Goal: Information Seeking & Learning: Learn about a topic

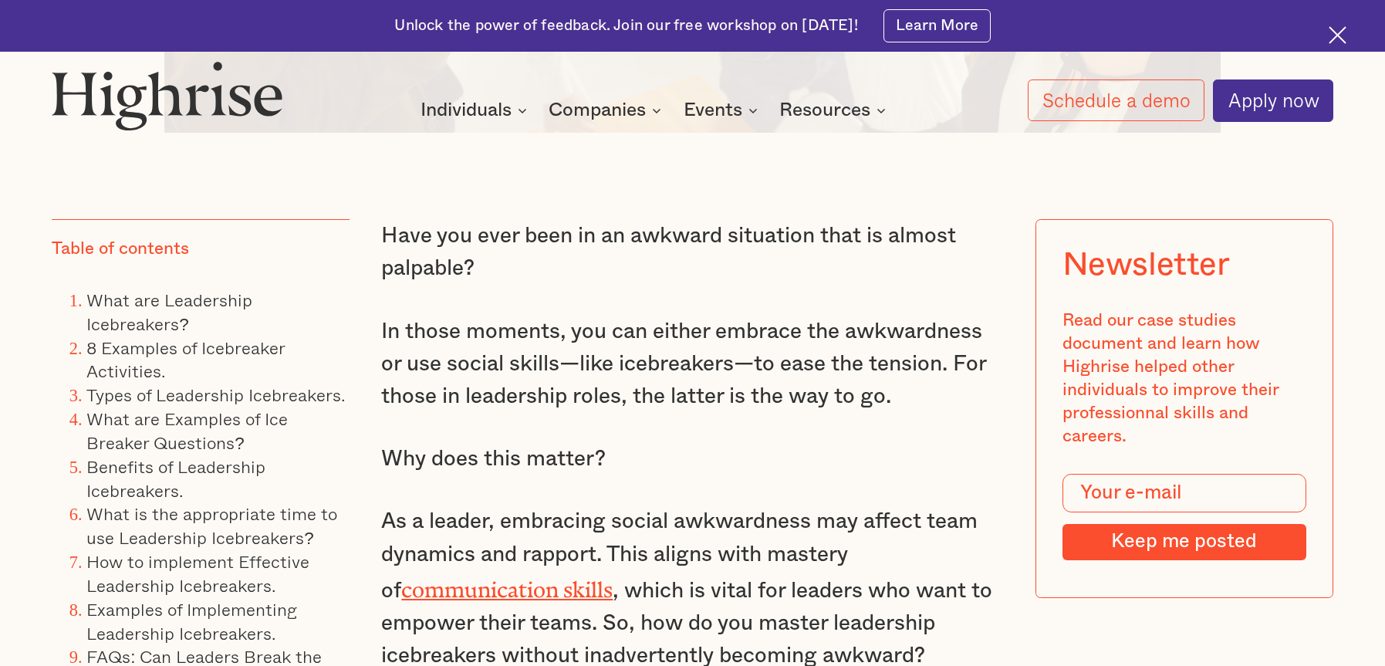
scroll to position [1234, 0]
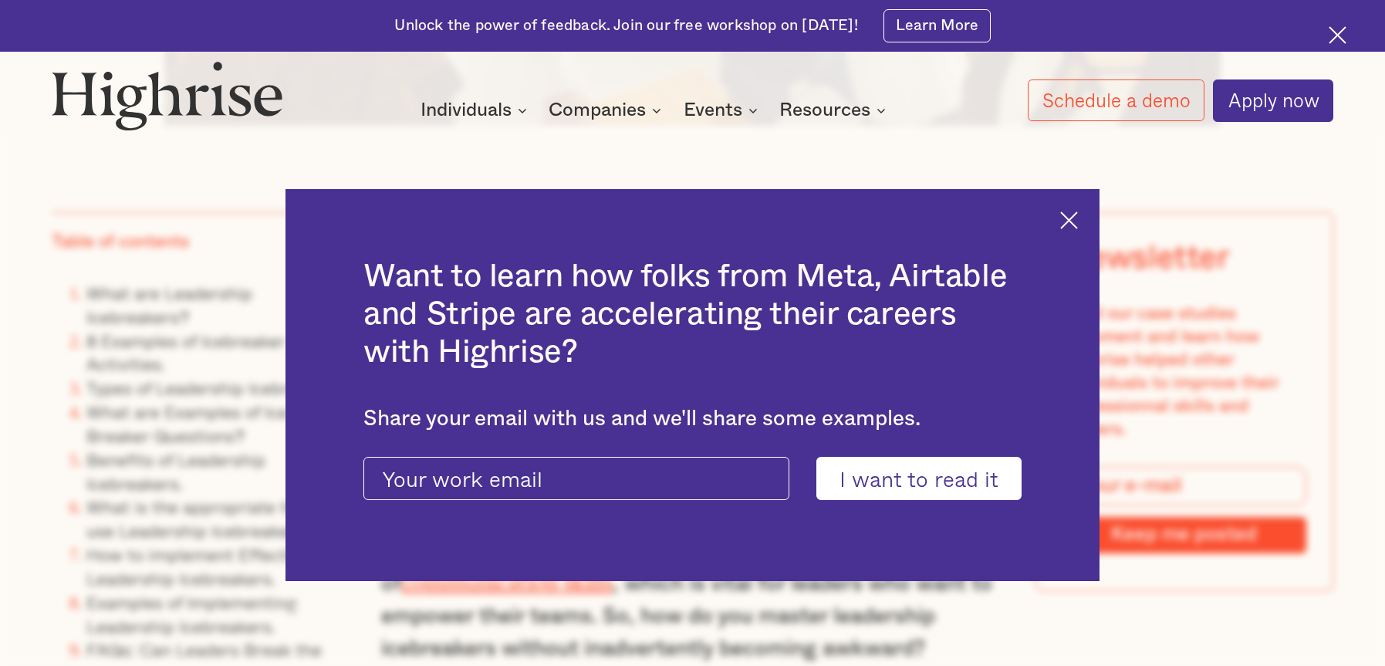
click at [1075, 218] on img at bounding box center [1069, 220] width 18 height 18
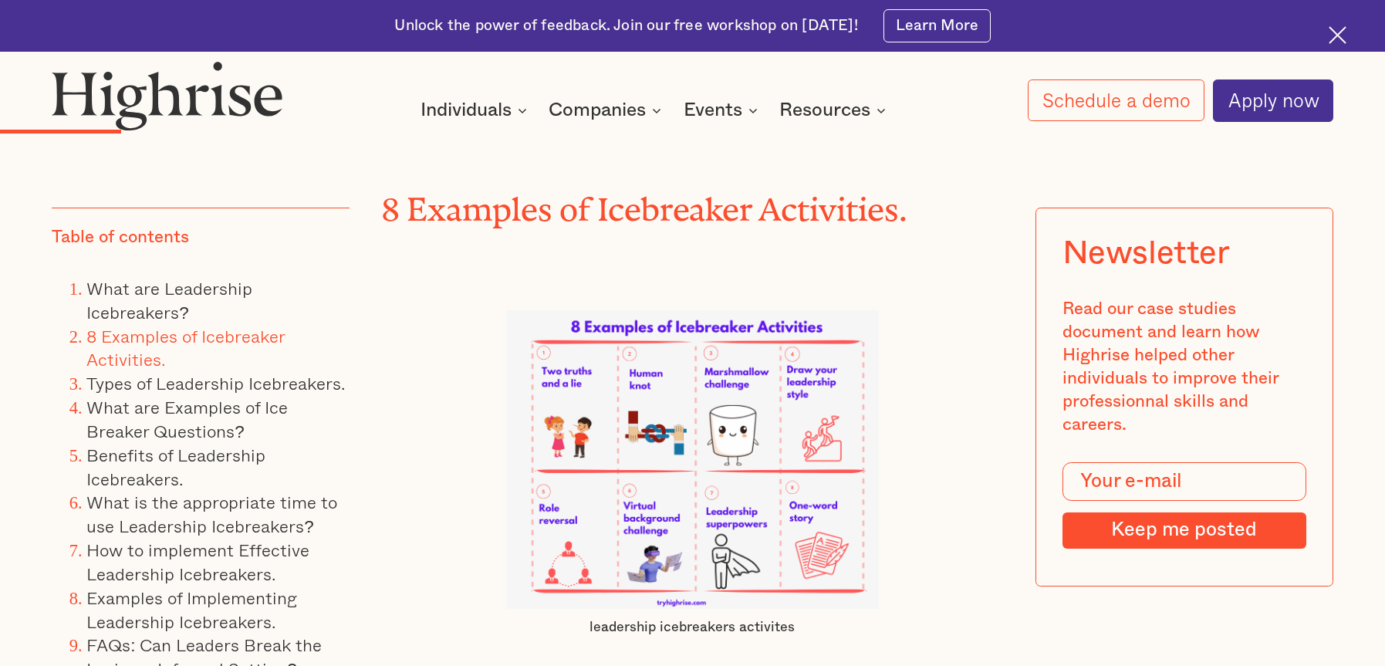
scroll to position [3703, 0]
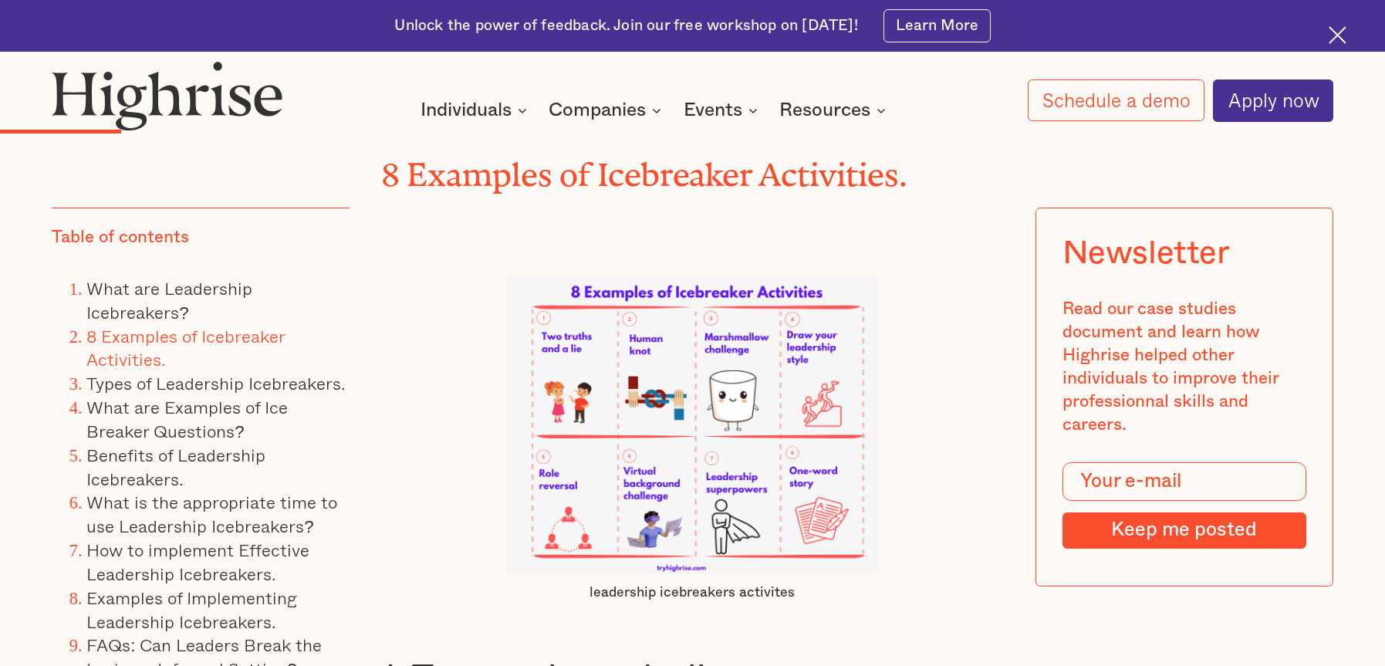
click at [731, 498] on img at bounding box center [692, 424] width 373 height 299
click at [731, 492] on img at bounding box center [692, 424] width 373 height 299
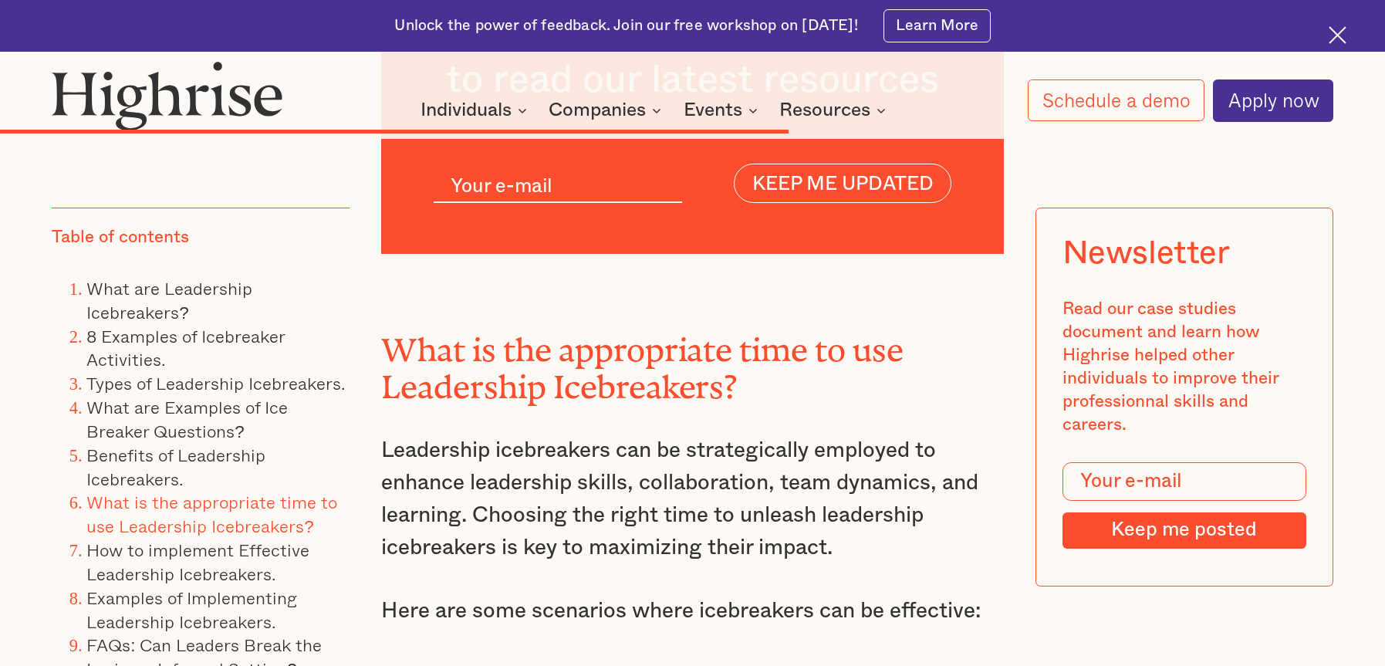
scroll to position [14350, 0]
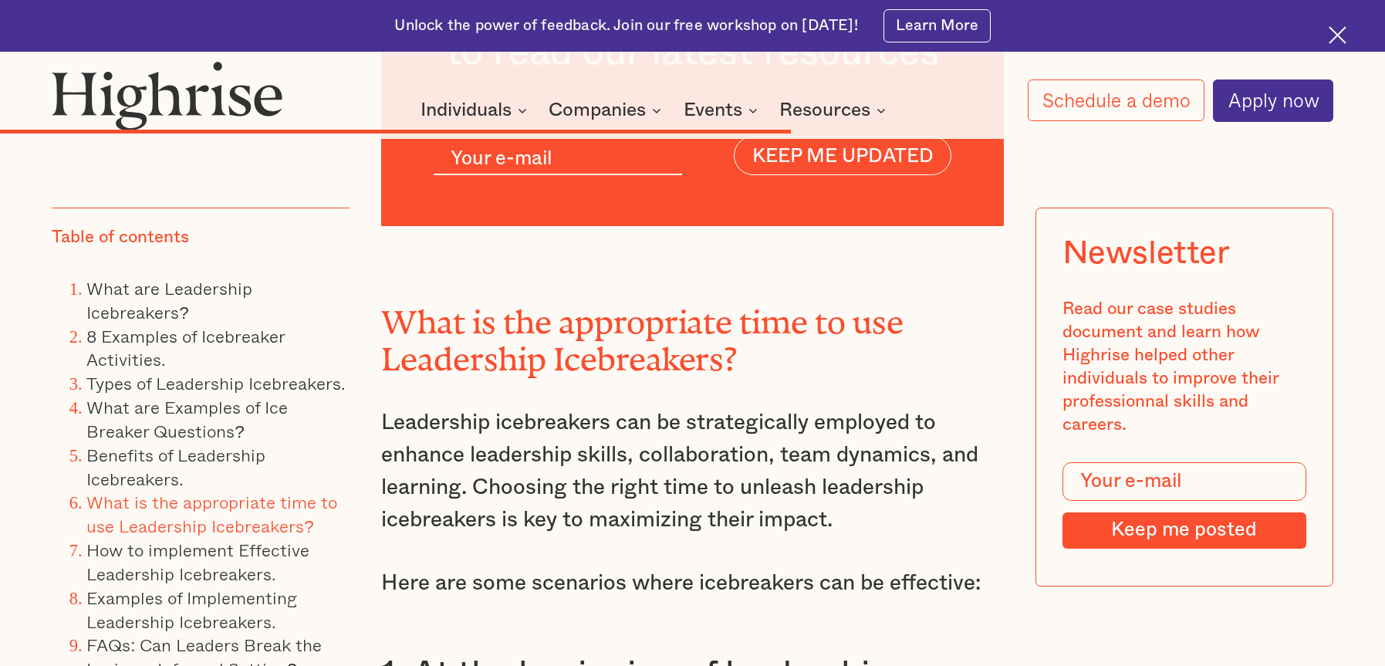
click at [241, 500] on link "What is the appropriate time to use Leadership Icebreakers?" at bounding box center [211, 513] width 251 height 51
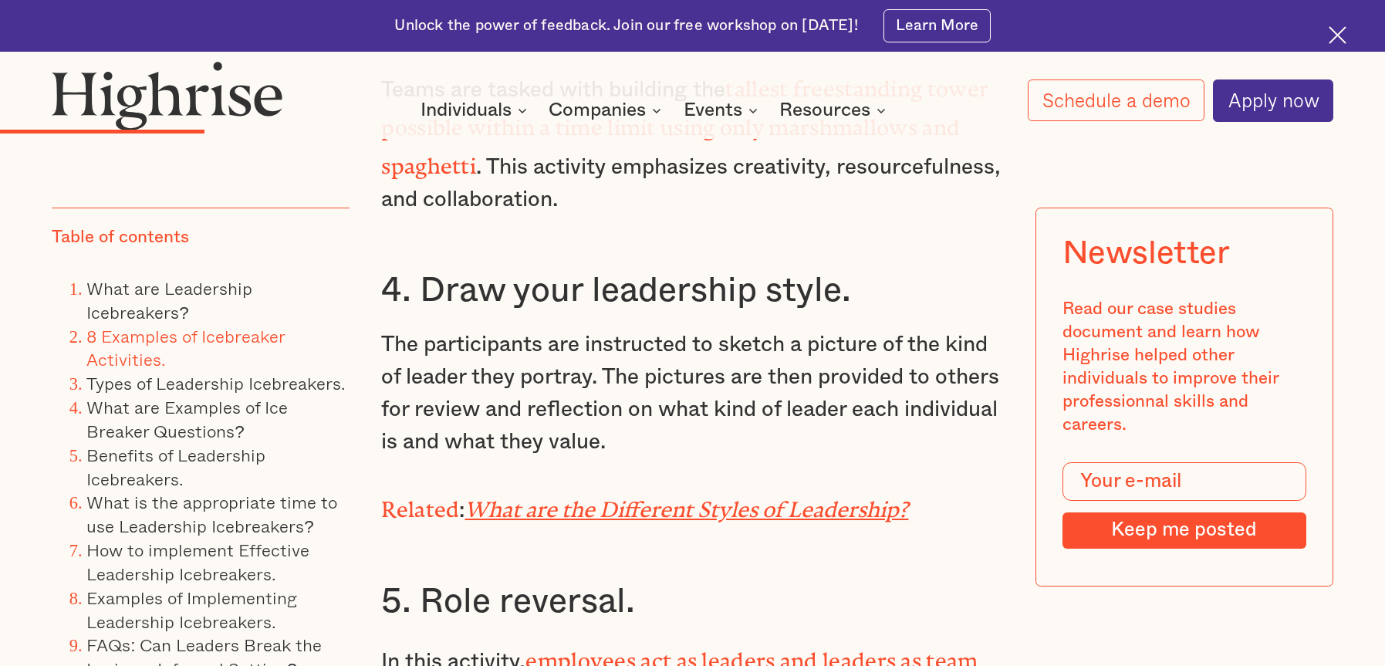
scroll to position [5113, 0]
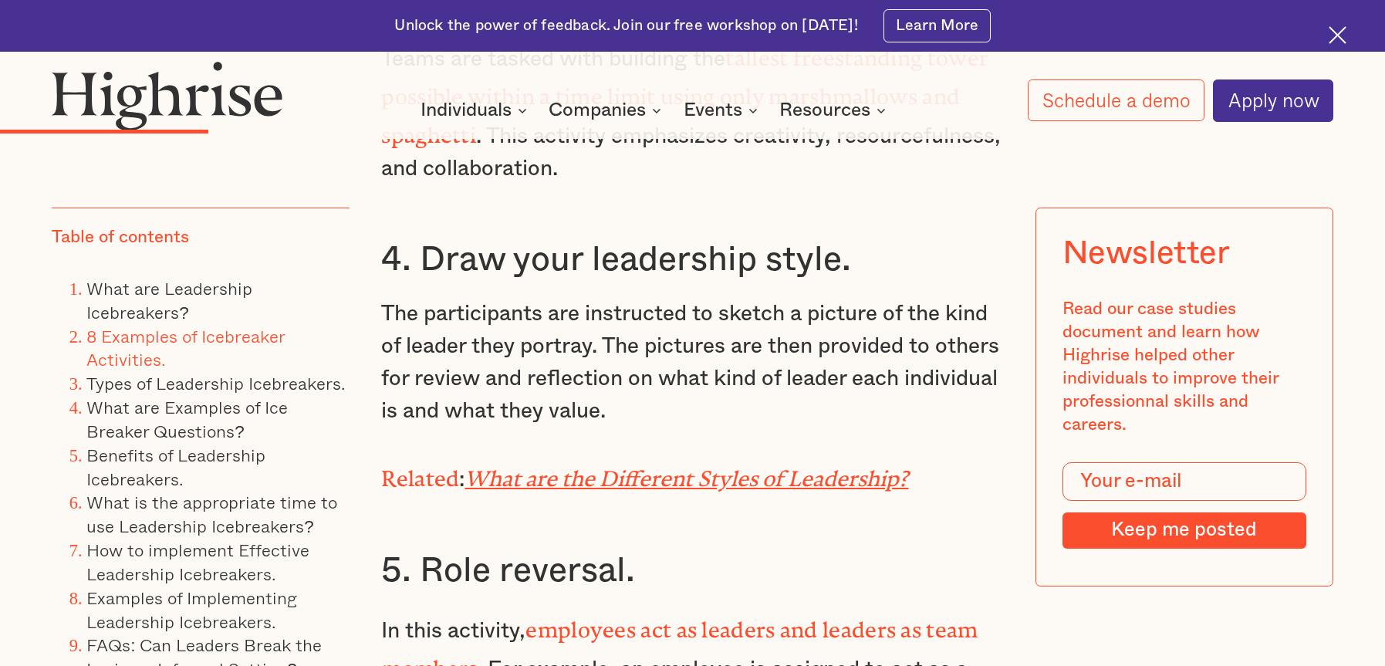
click at [782, 469] on em "What are the Different Styles of Leadership?" at bounding box center [686, 473] width 444 height 14
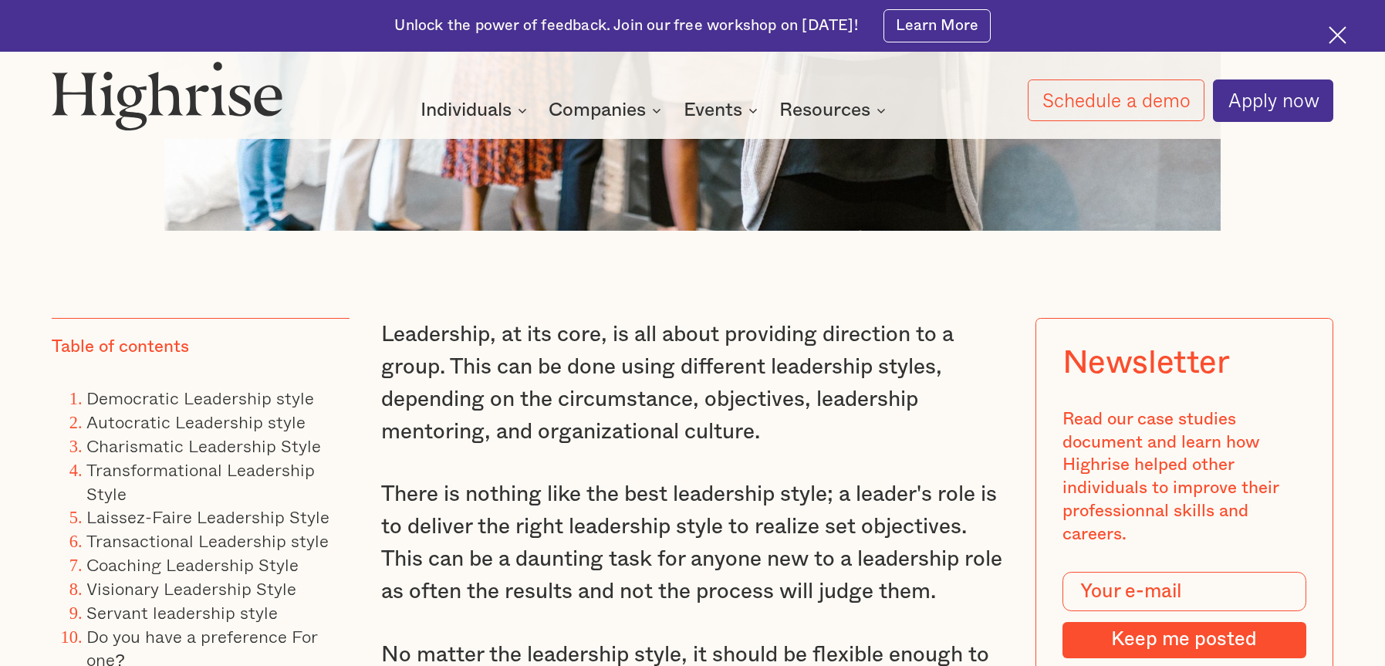
scroll to position [1234, 0]
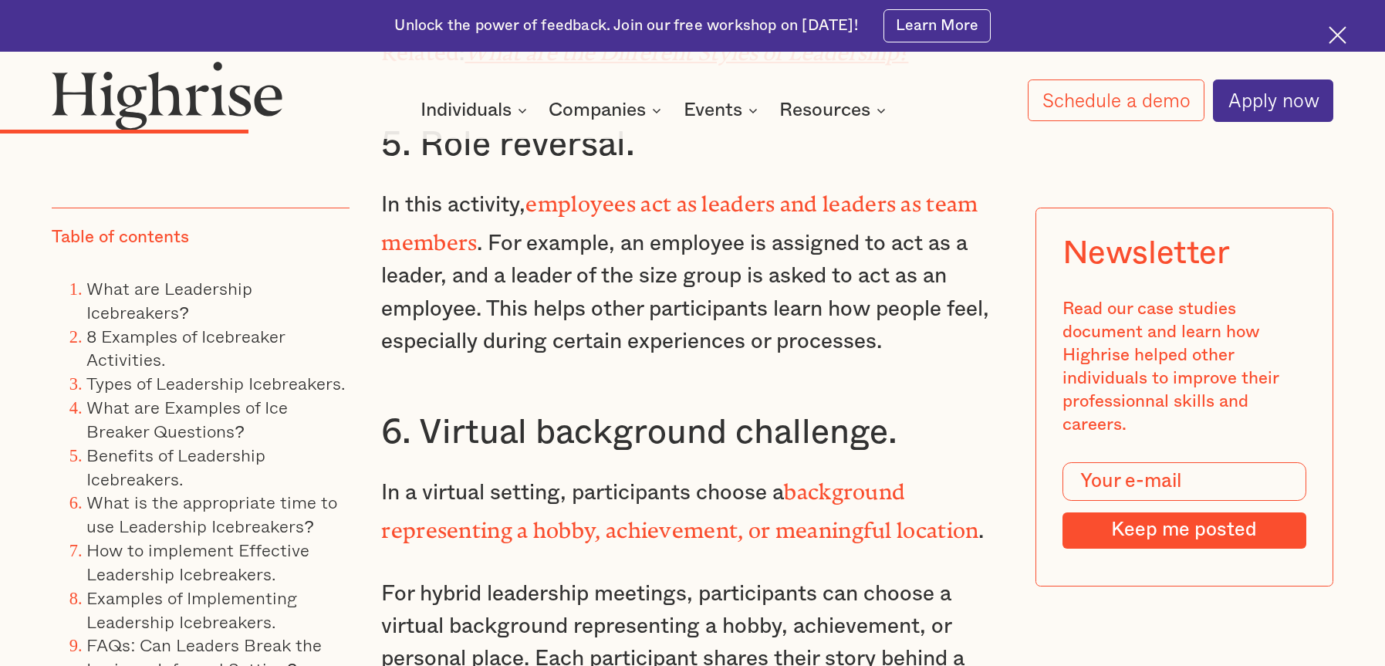
scroll to position [5461, 0]
